Goal: Ask a question

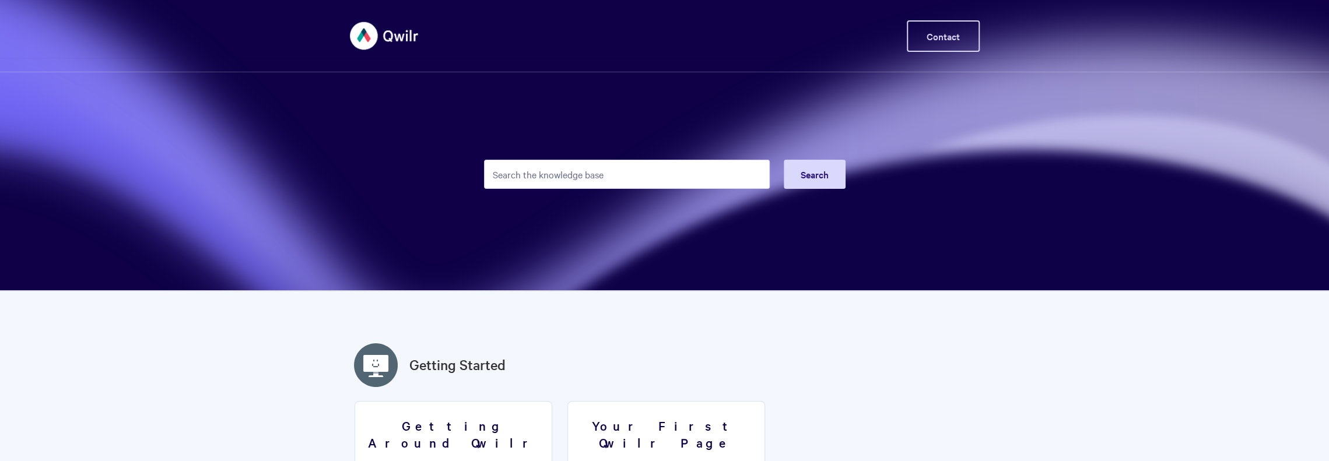
click at [947, 33] on link "Contact" at bounding box center [943, 35] width 73 height 31
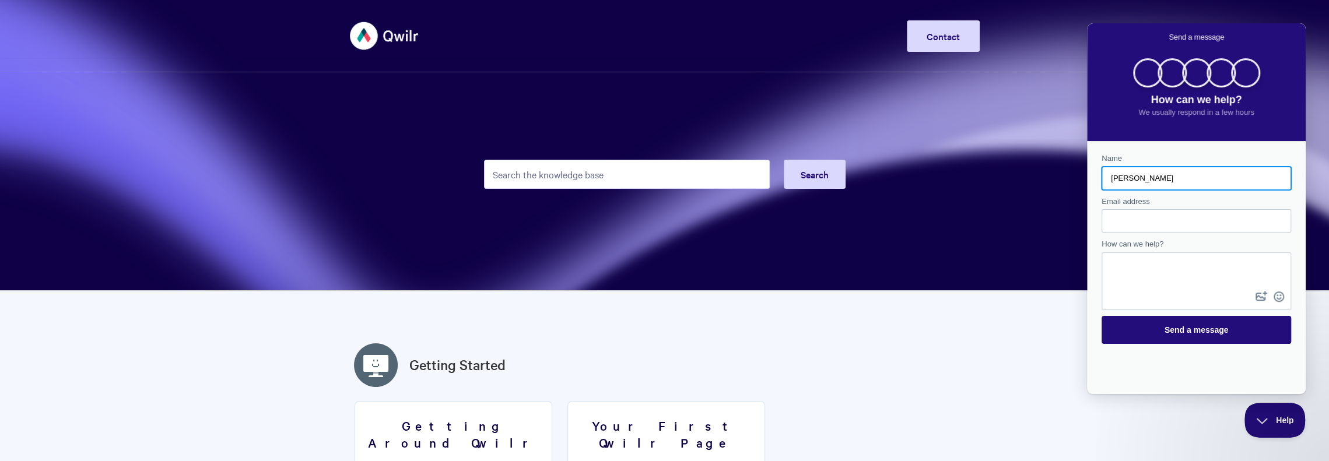
type input "[PERSON_NAME]"
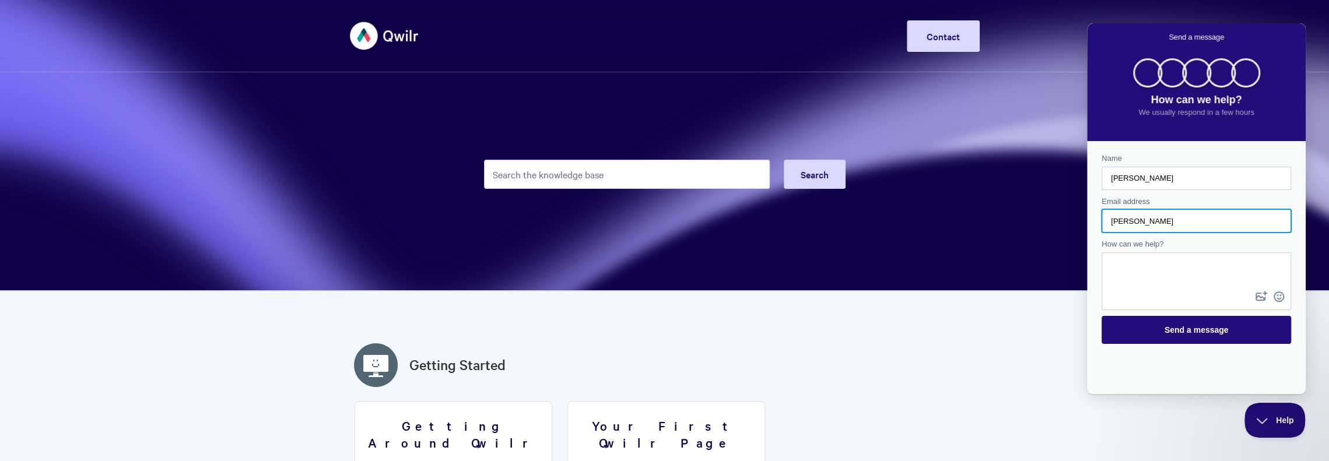
type input "[PERSON_NAME][EMAIL_ADDRESS][DOMAIN_NAME]"
click at [1179, 272] on textarea "How can we help?" at bounding box center [1196, 271] width 187 height 35
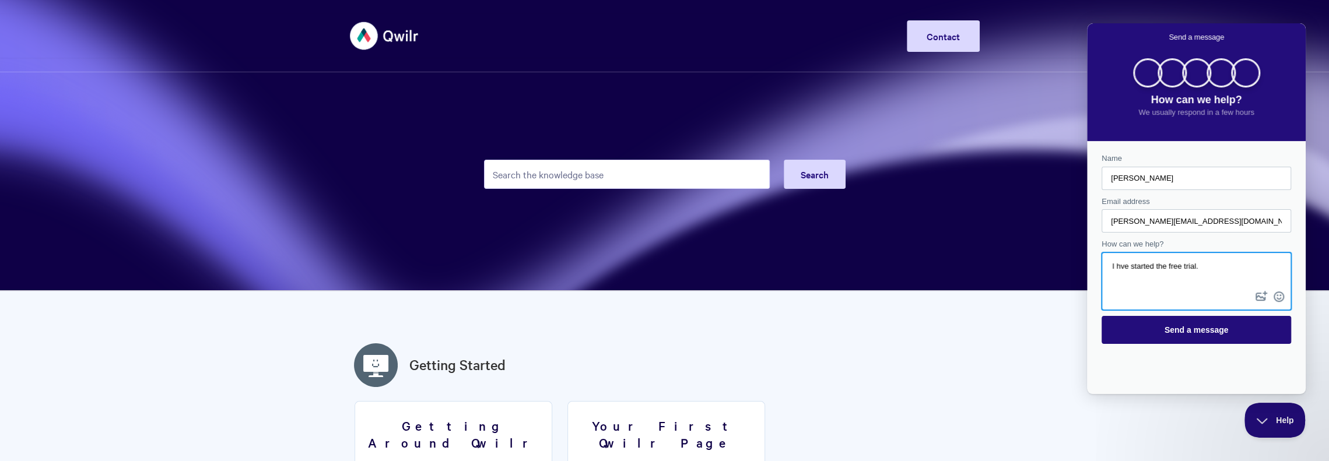
click at [1128, 268] on textarea "I hve started the free trial." at bounding box center [1196, 271] width 187 height 35
click at [1189, 262] on textarea "I started the free trial." at bounding box center [1196, 271] width 187 height 35
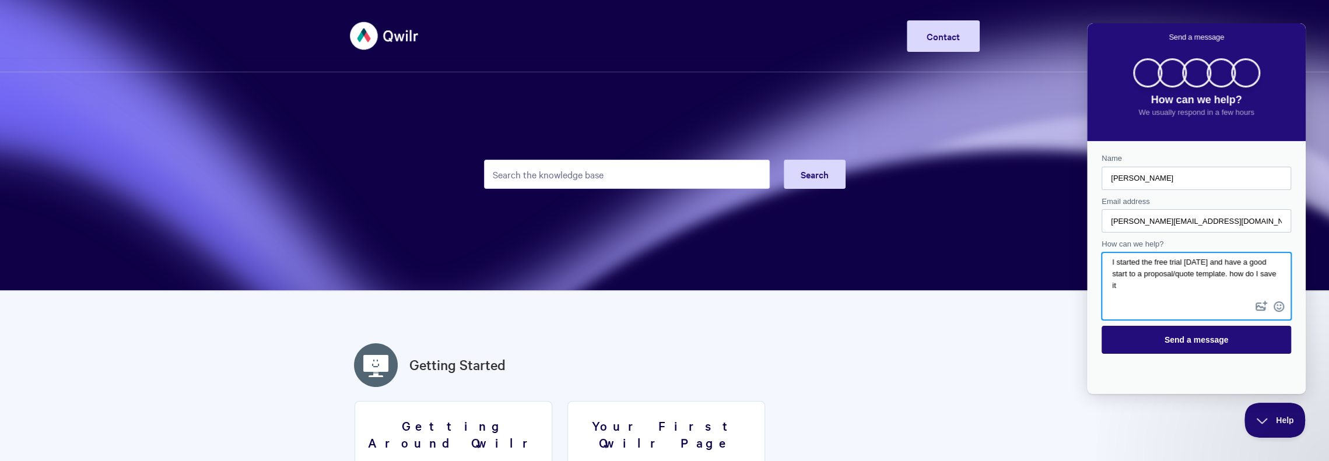
scroll to position [3, 0]
click at [1175, 289] on textarea "I started the free trial [DATE] and have a good start to a proposal/quote templ…" at bounding box center [1196, 276] width 187 height 45
click at [1209, 280] on textarea "I started the free trial [DATE] and have a good start to a proposal/quote templ…" at bounding box center [1196, 276] width 187 height 45
click at [1196, 287] on textarea "I started the free trial [DATE] and have a good start to a proposal/quote templ…" at bounding box center [1196, 276] width 187 height 45
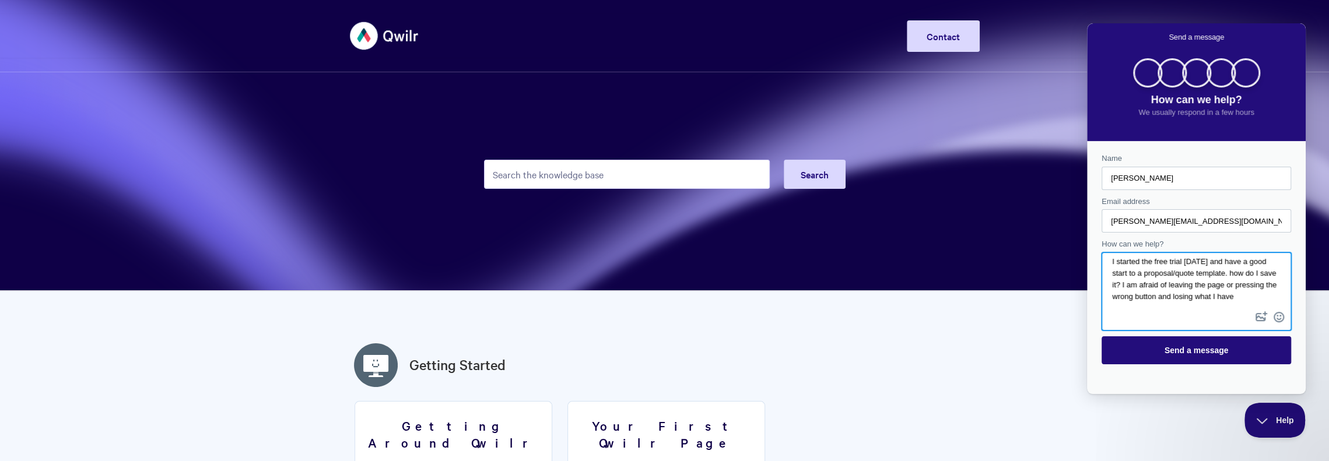
scroll to position [9, 0]
type textarea "I started the free trial [DATE] and have a good start to a proposal/quote templ…"
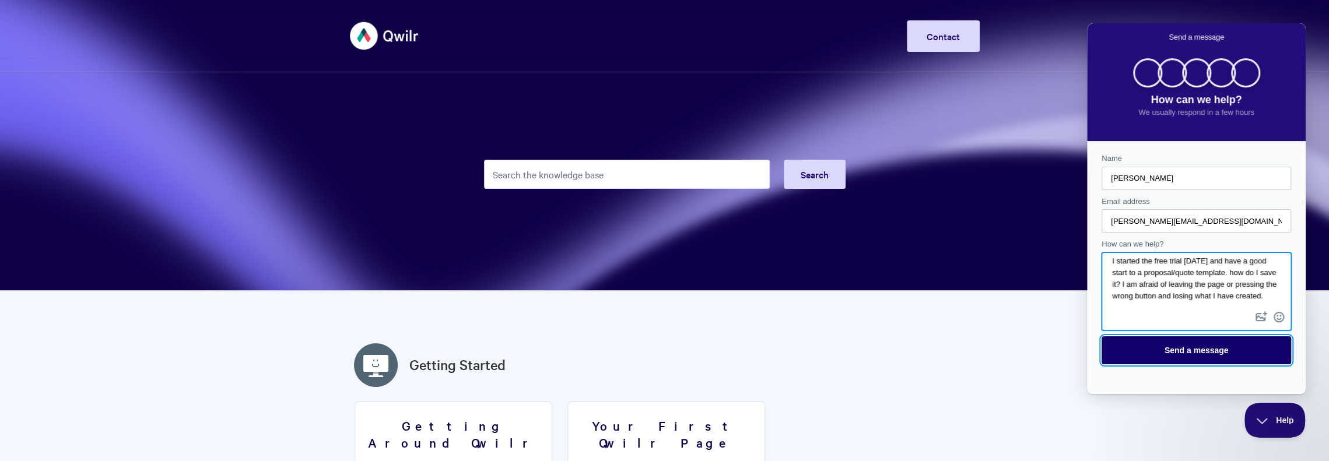
click at [1214, 349] on span "Send a message" at bounding box center [1197, 350] width 64 height 9
